Goal: Information Seeking & Learning: Learn about a topic

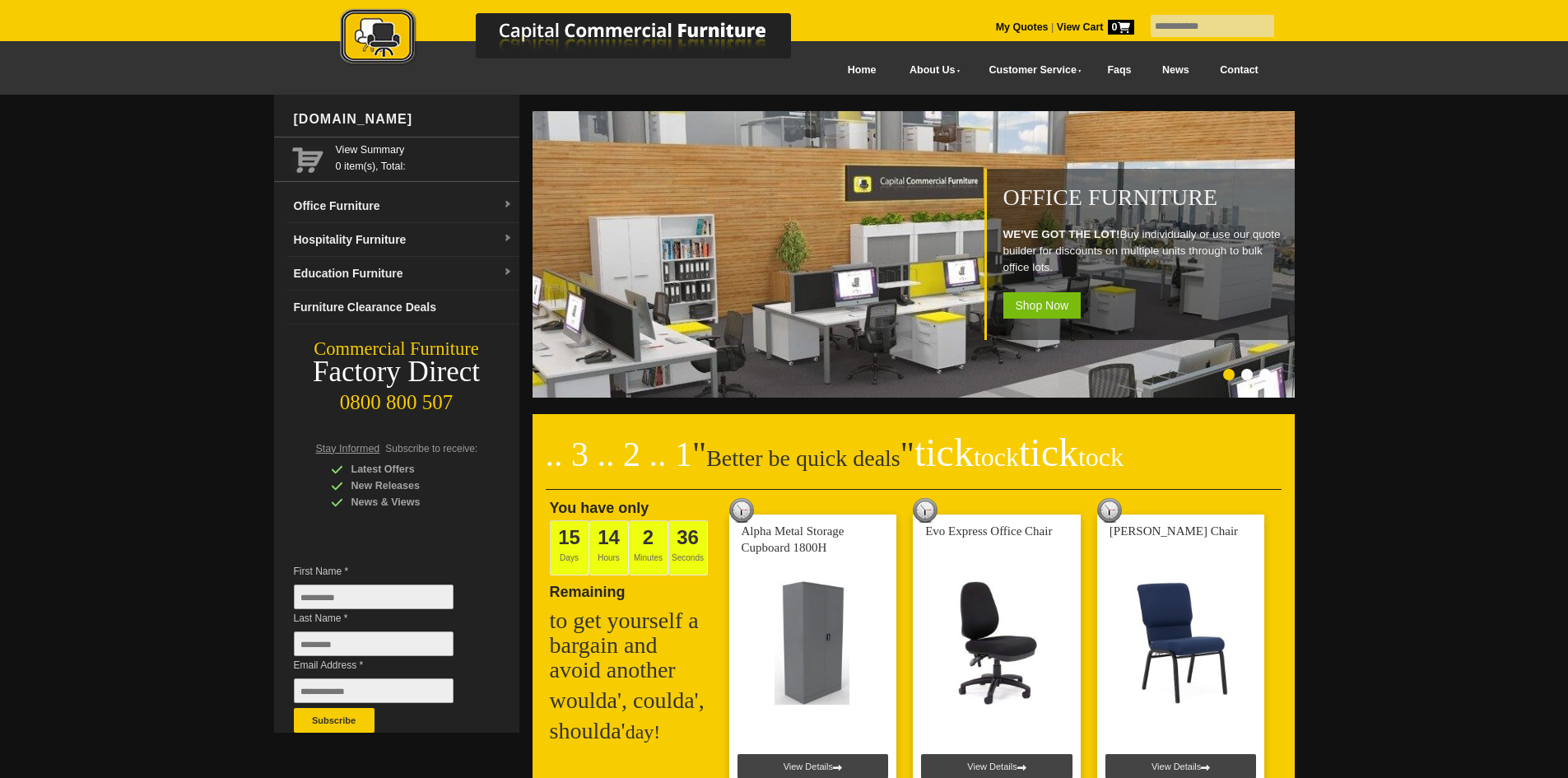
click at [369, 203] on link "Office Furniture" at bounding box center [404, 206] width 232 height 33
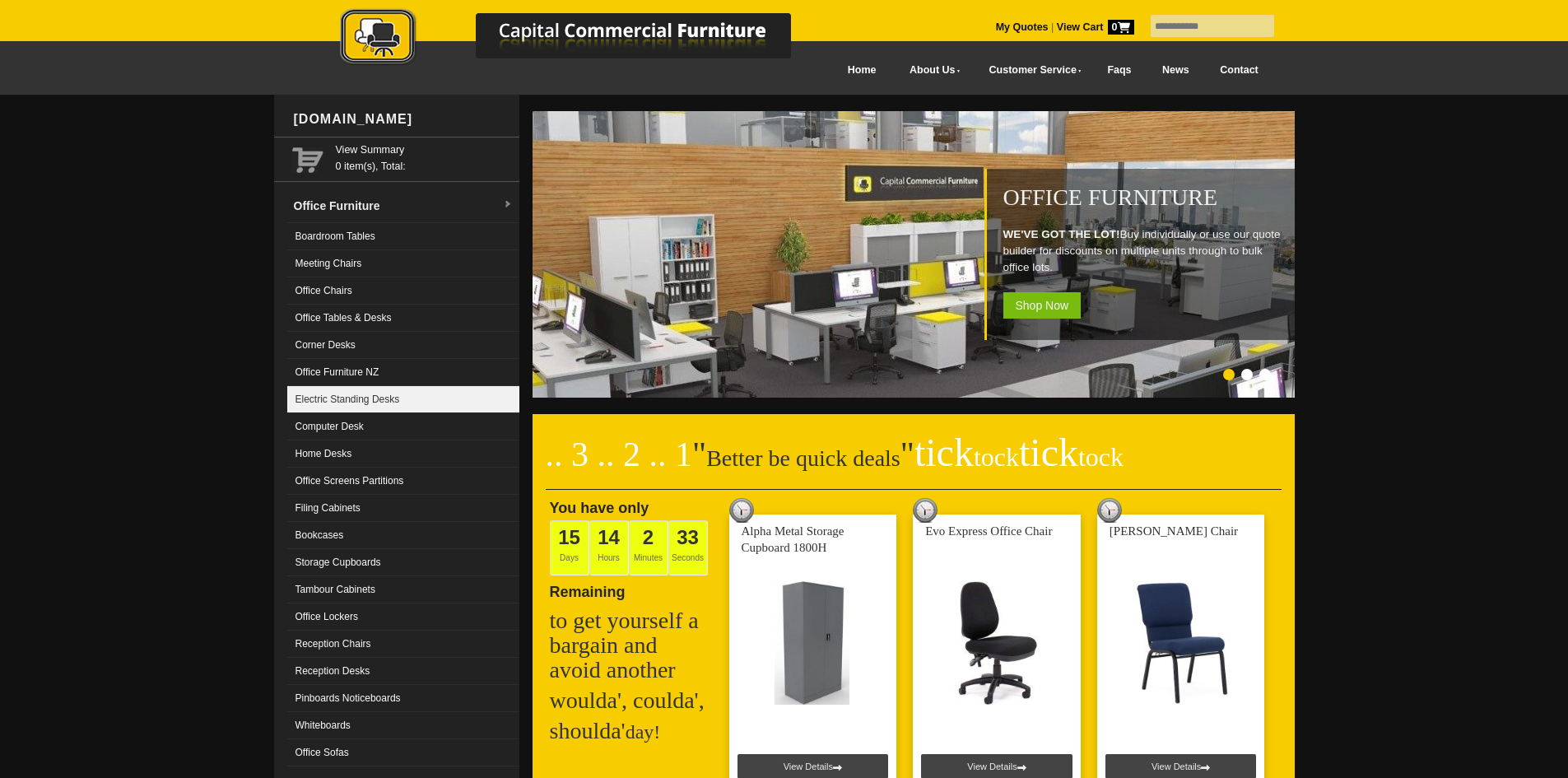
click at [438, 400] on link "Electric Standing Desks" at bounding box center [404, 400] width 232 height 28
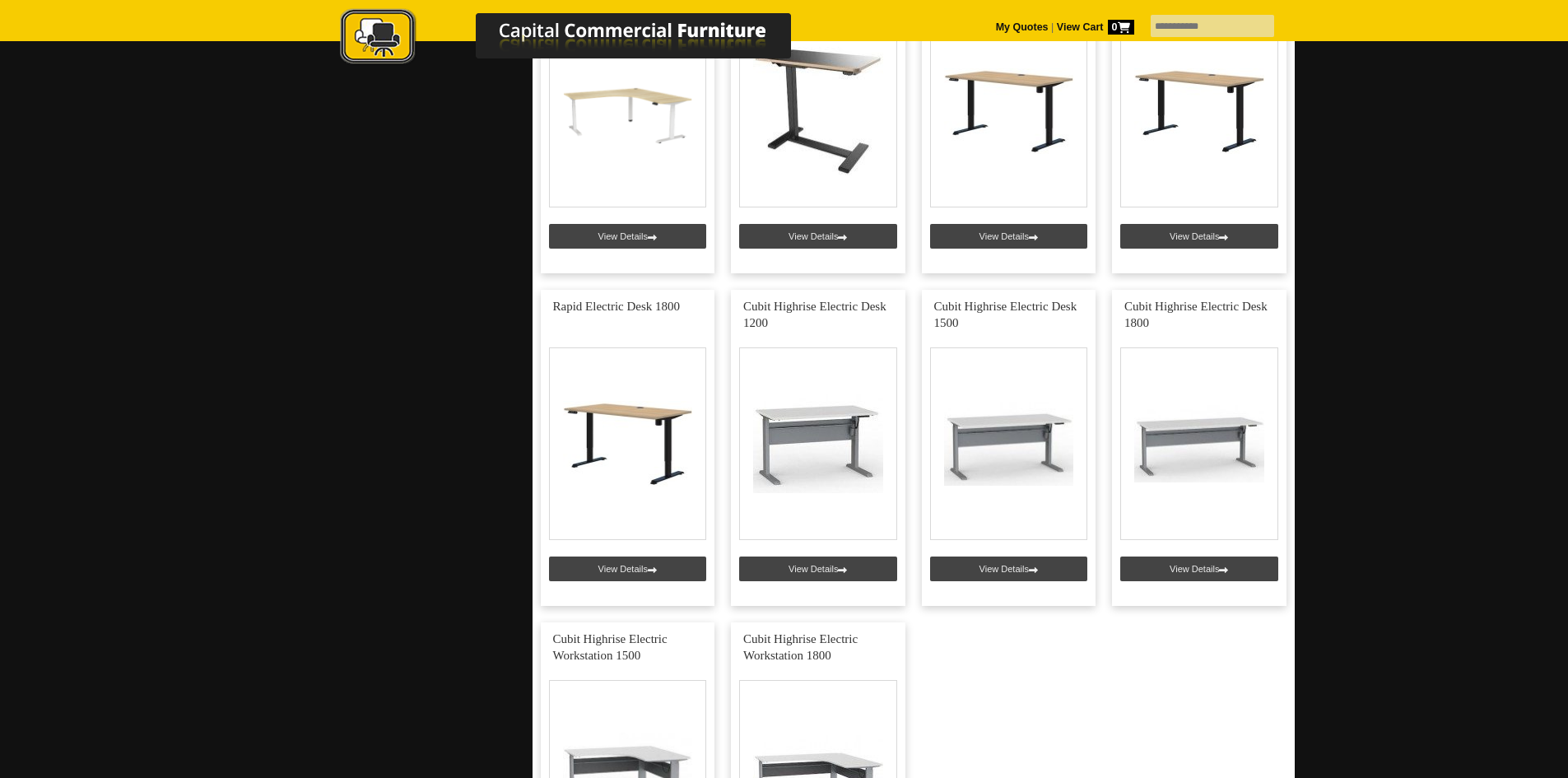
scroll to position [1071, 0]
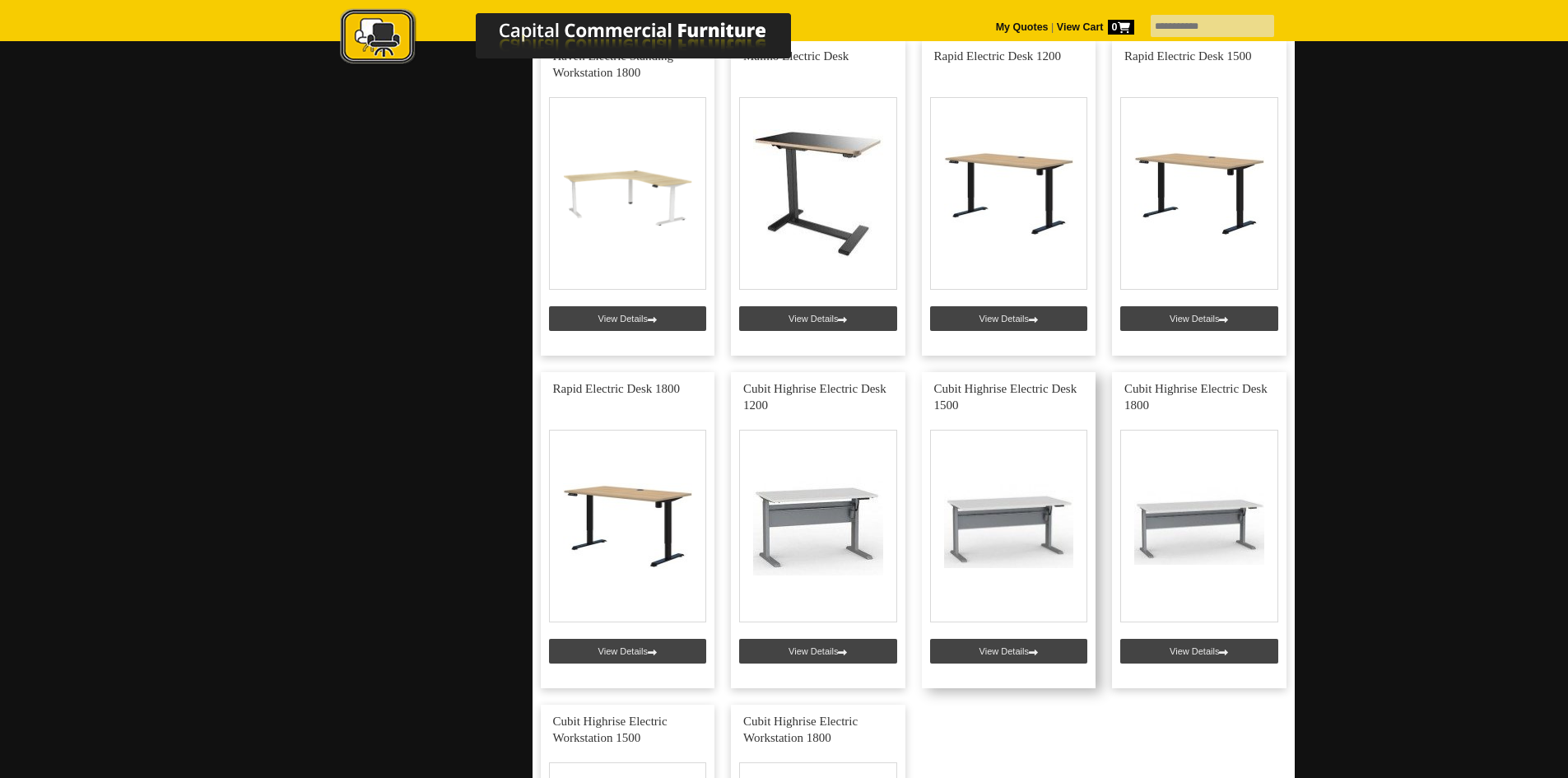
click at [1071, 441] on link at bounding box center [1009, 530] width 175 height 316
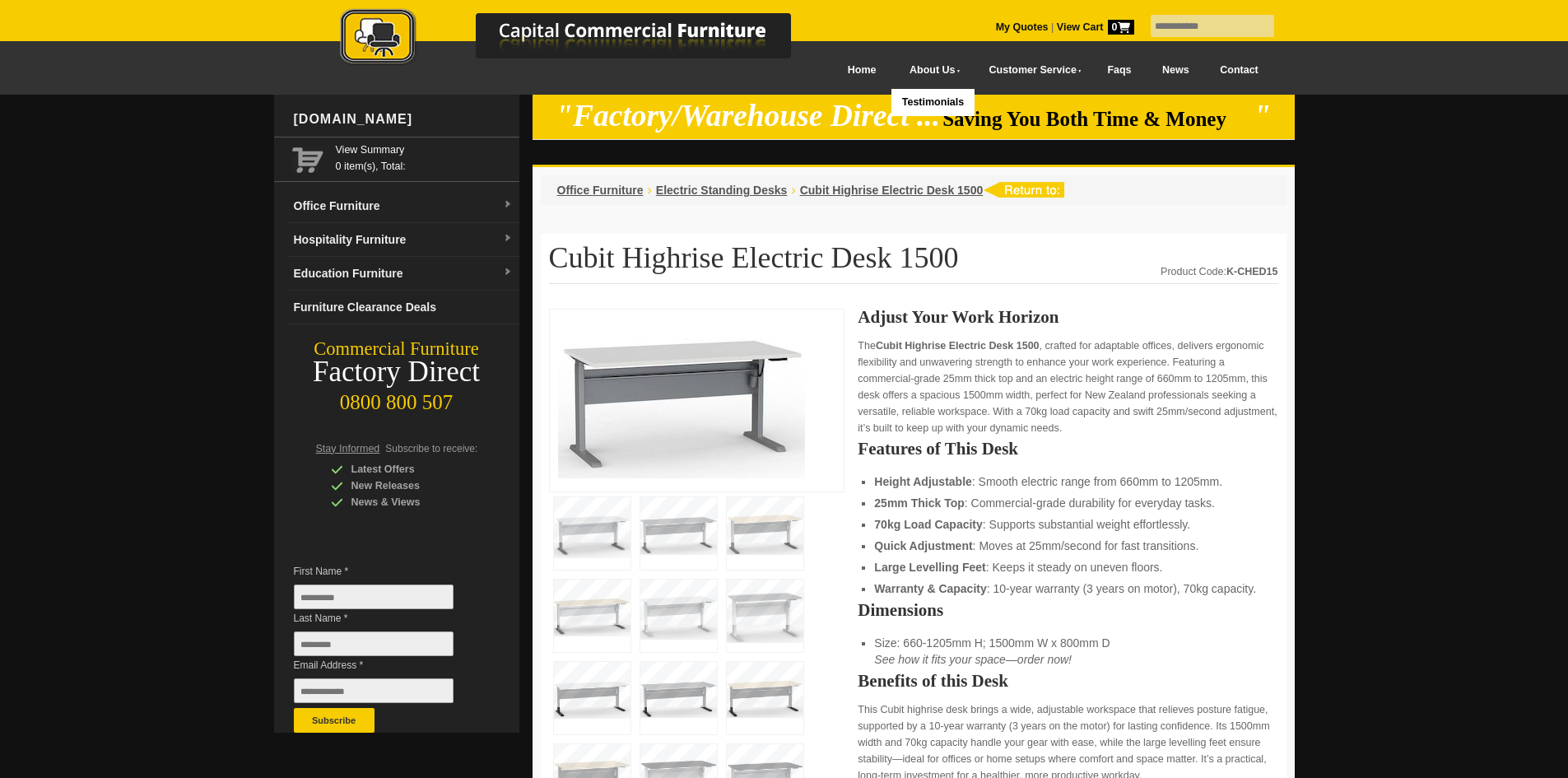
click at [913, 84] on link "About Us" at bounding box center [931, 71] width 79 height 37
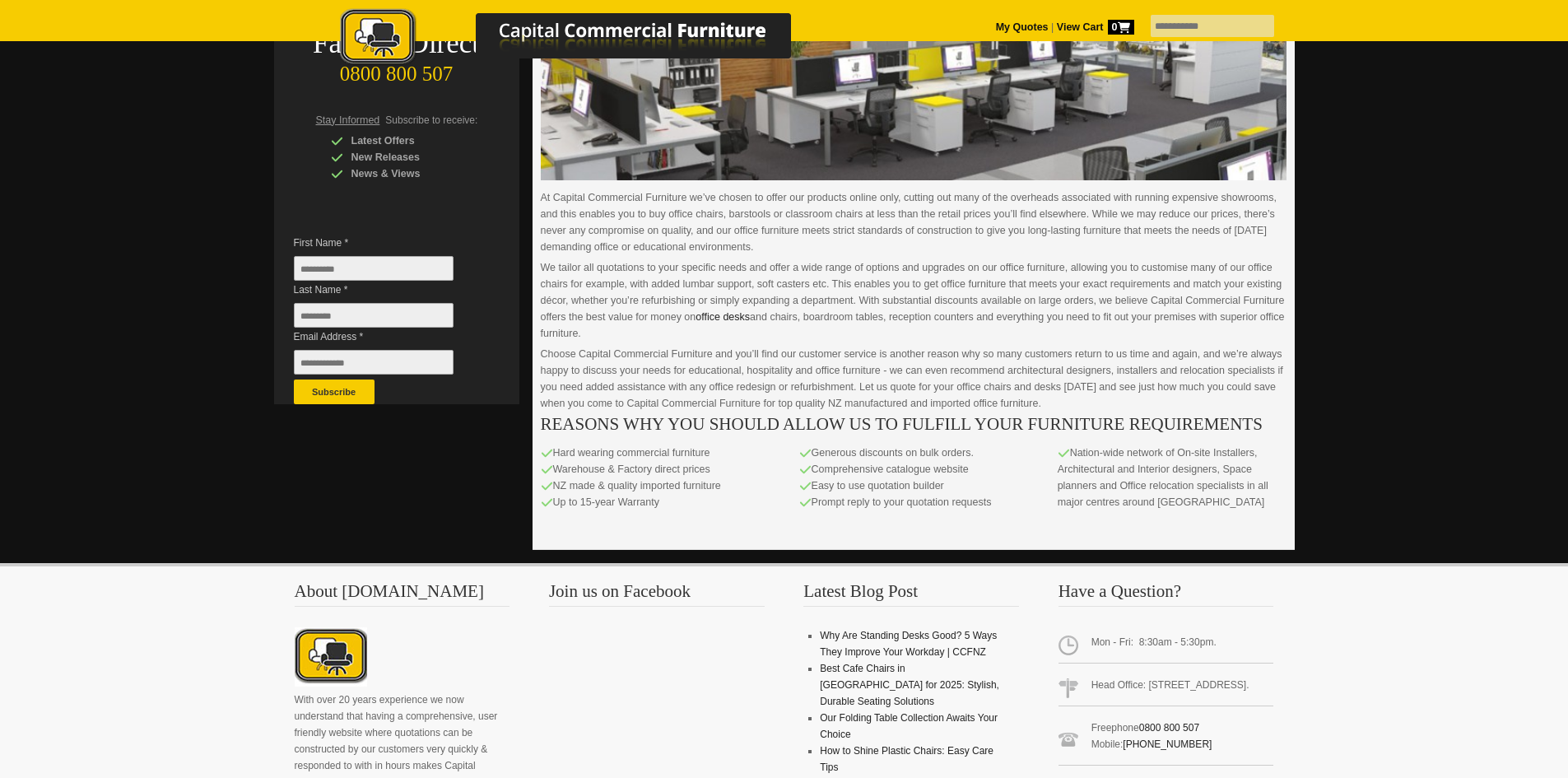
scroll to position [83, 0]
